Goal: Transaction & Acquisition: Subscribe to service/newsletter

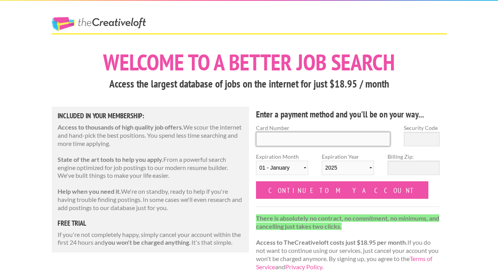
click at [292, 138] on input "Card Number" at bounding box center [323, 139] width 135 height 14
click at [325, 91] on h3 "Access the largest database of jobs on the internet for just $18.95 / month" at bounding box center [249, 84] width 395 height 15
